Goal: Transaction & Acquisition: Download file/media

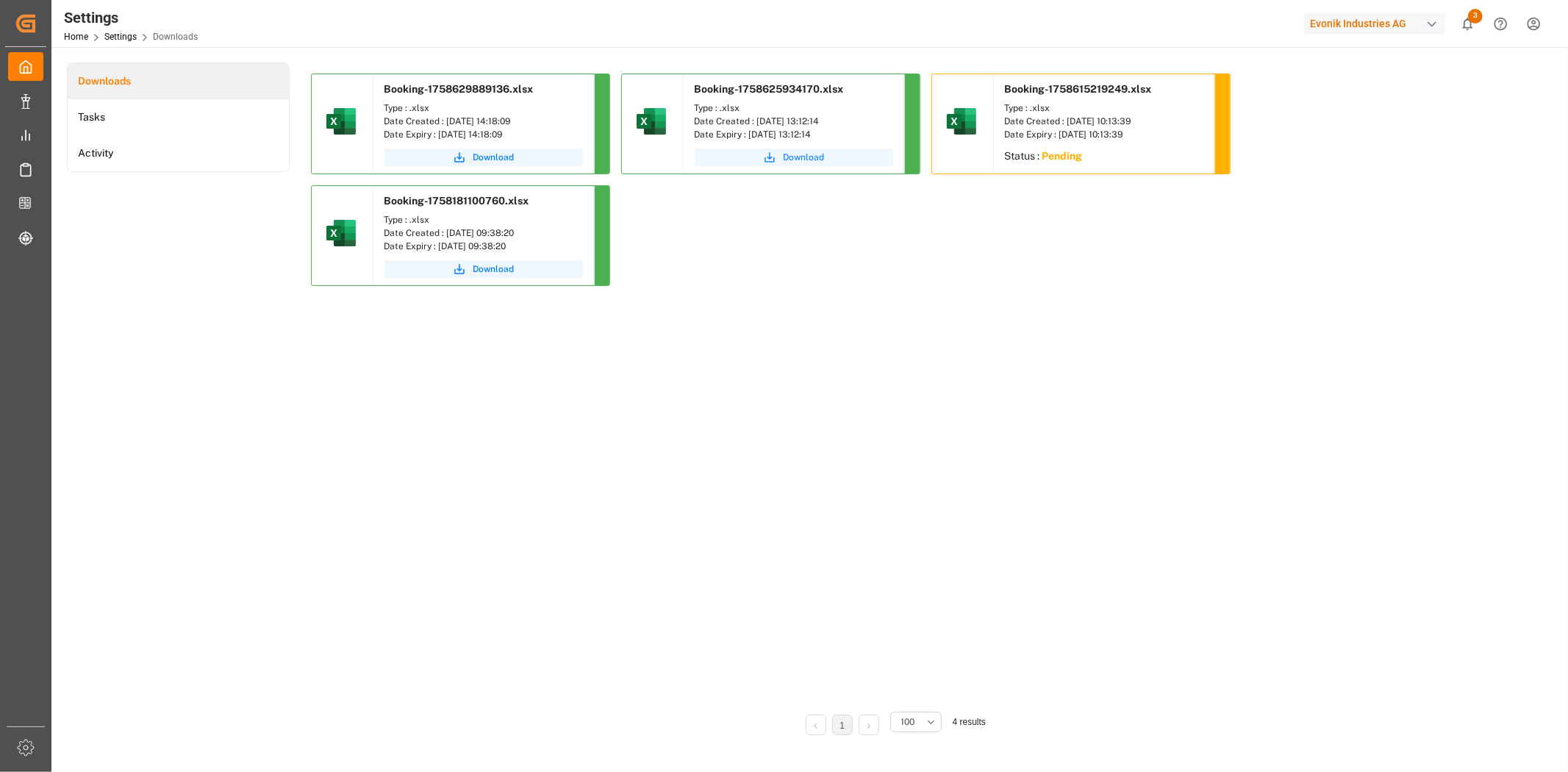
click at [811, 153] on span "Download" at bounding box center [805, 157] width 41 height 13
click at [791, 156] on span "Download" at bounding box center [805, 157] width 41 height 13
click at [495, 156] on span "Download" at bounding box center [494, 157] width 41 height 13
